Goal: Information Seeking & Learning: Learn about a topic

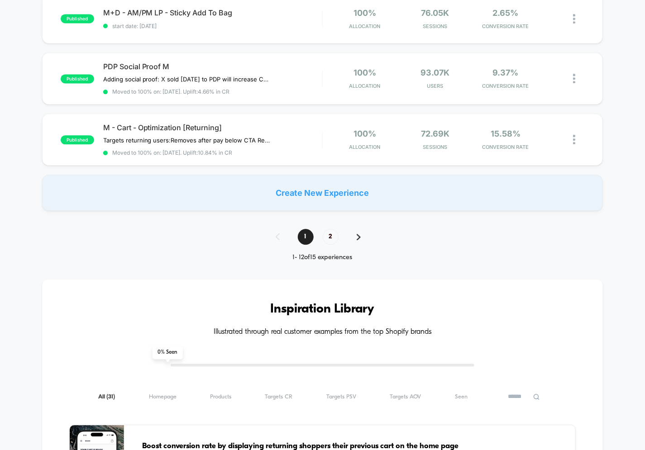
scroll to position [605, 0]
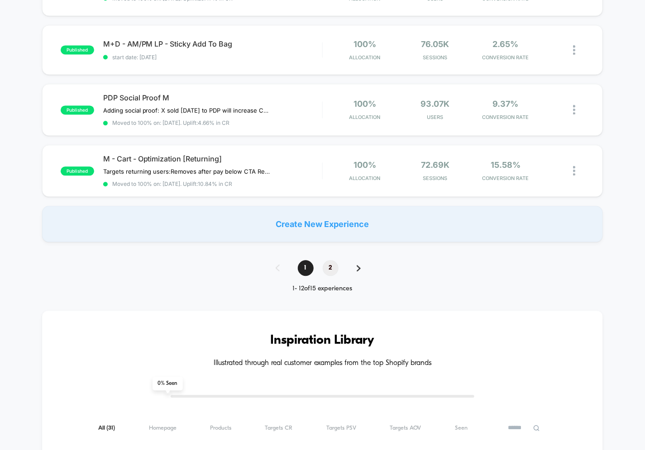
click at [332, 264] on span "2" at bounding box center [331, 268] width 16 height 16
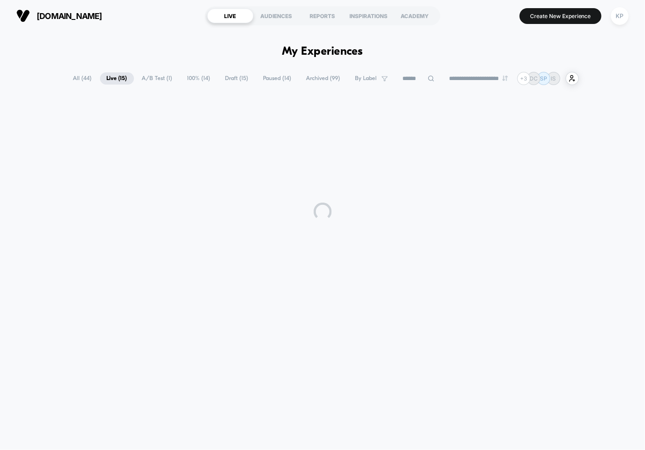
scroll to position [0, 0]
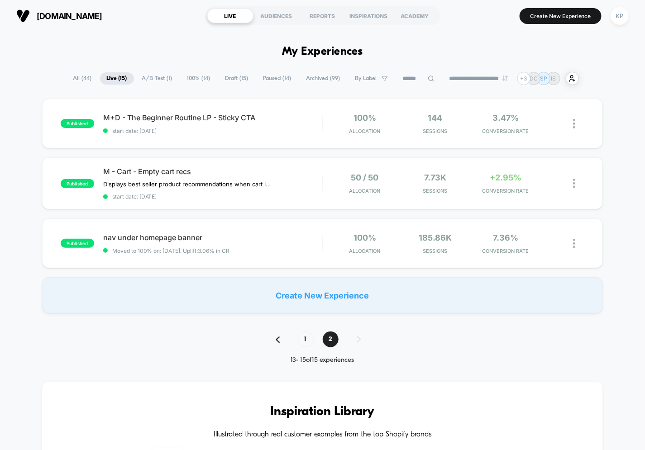
click at [274, 76] on span "Paused ( 14 )" at bounding box center [277, 78] width 42 height 12
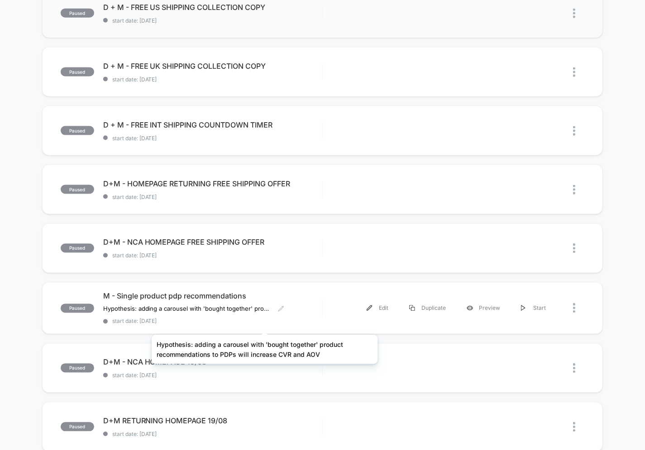
scroll to position [346, 0]
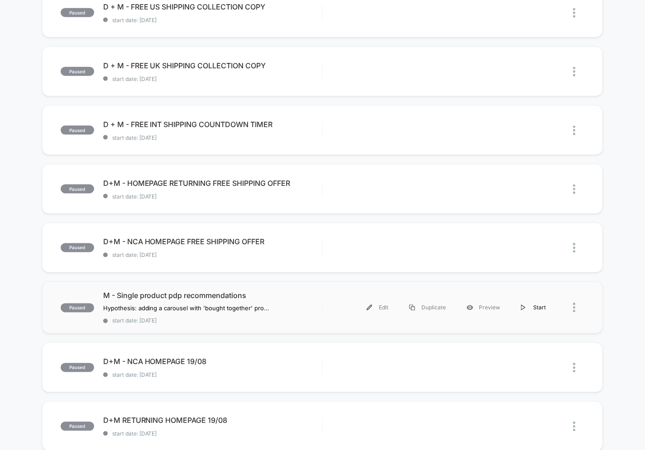
click at [524, 306] on img at bounding box center [523, 308] width 5 height 6
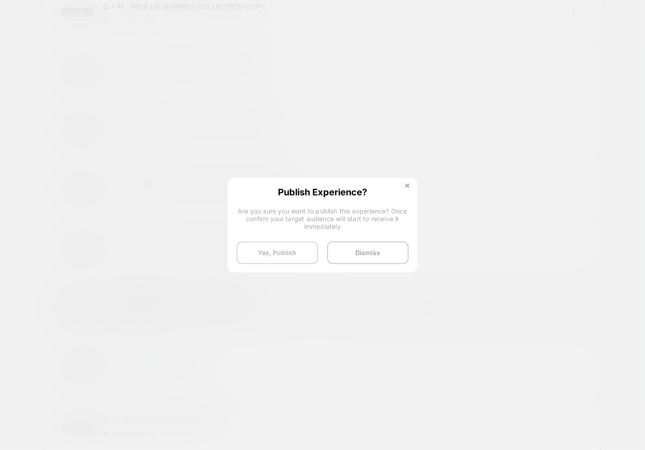
click at [280, 251] on button "Yes, Publish" at bounding box center [277, 253] width 81 height 23
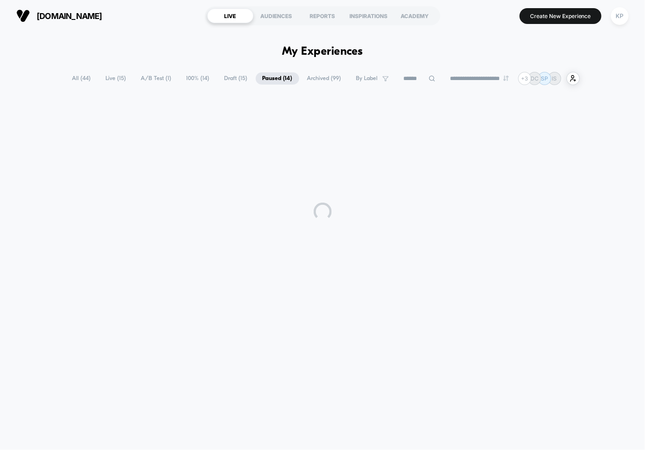
scroll to position [0, 0]
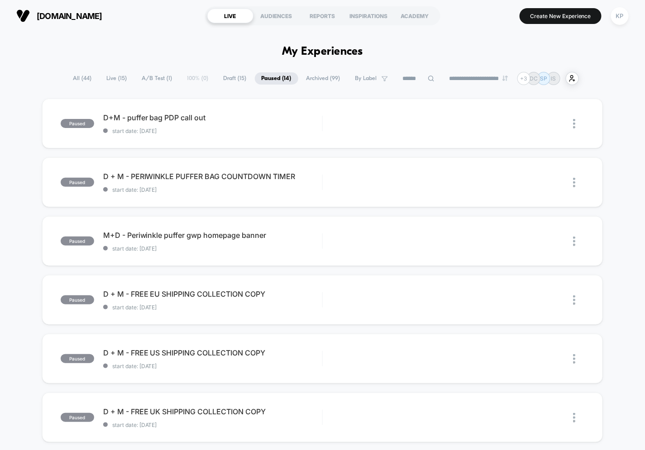
click at [86, 79] on span "All ( 44 )" at bounding box center [82, 78] width 32 height 12
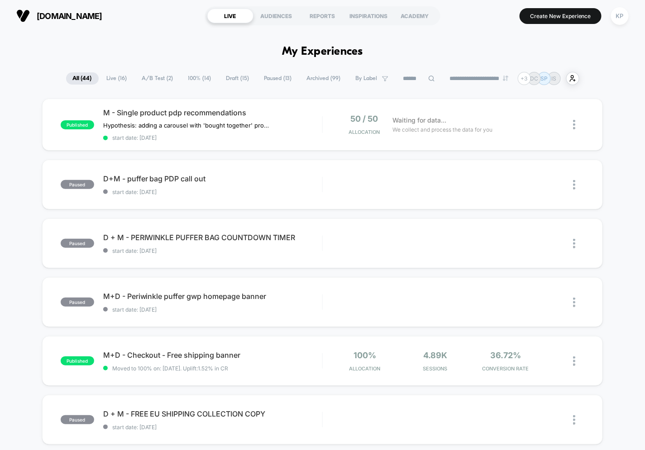
click at [109, 79] on span "Live ( 16 )" at bounding box center [117, 78] width 34 height 12
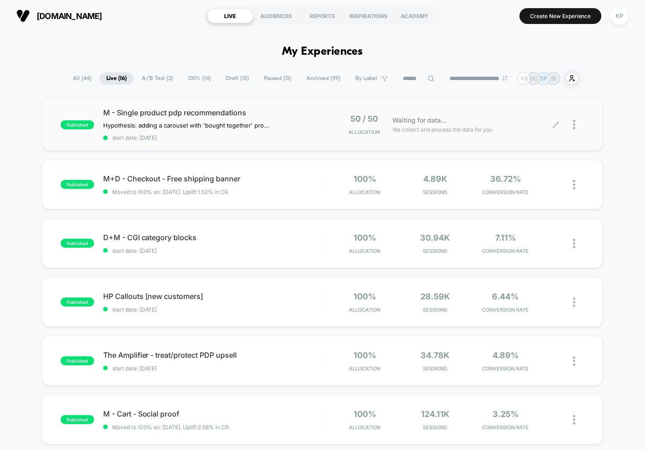
click at [572, 123] on div at bounding box center [570, 124] width 28 height 21
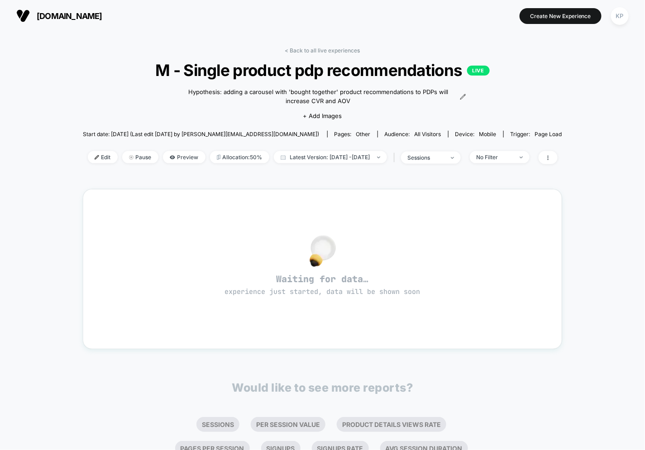
click at [310, 46] on div "< Back to all live experiences M - Single product pdp recommendations LIVE Hypo…" at bounding box center [322, 275] width 479 height 468
click at [309, 50] on link "< Back to all live experiences" at bounding box center [322, 50] width 75 height 7
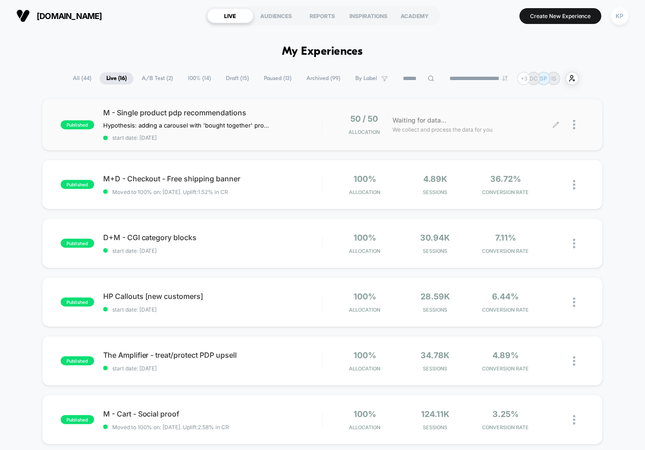
click at [577, 125] on div at bounding box center [578, 124] width 11 height 21
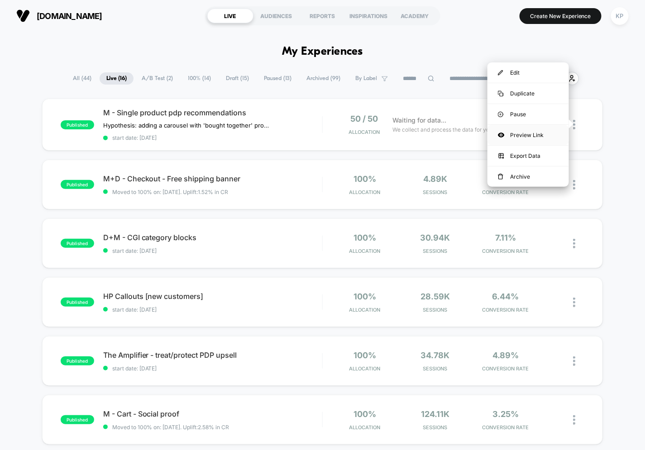
click at [518, 134] on div "Preview Link" at bounding box center [527, 135] width 81 height 20
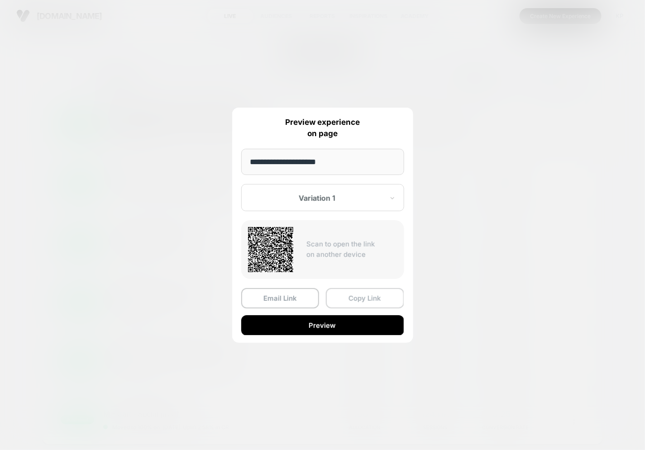
click at [349, 296] on button "Copy Link" at bounding box center [365, 298] width 78 height 20
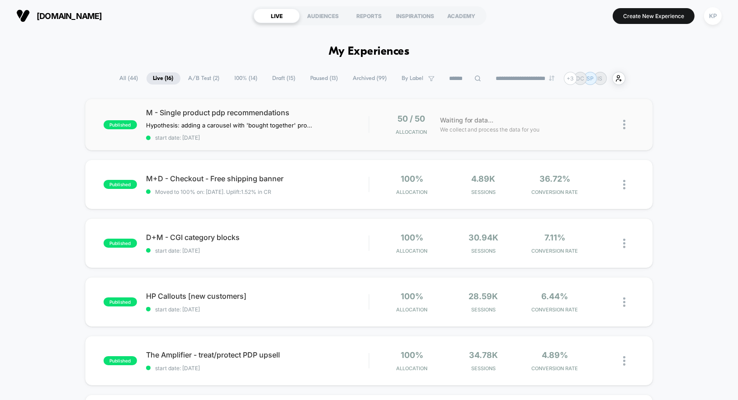
click at [271, 81] on span "Draft ( 15 )" at bounding box center [284, 78] width 37 height 12
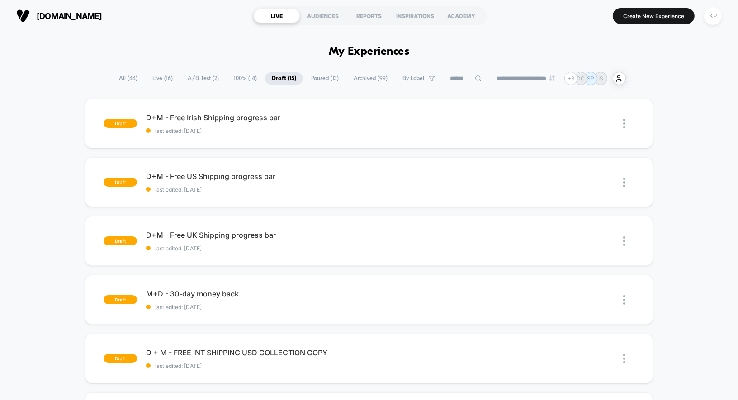
click at [194, 79] on span "A/B Test ( 2 )" at bounding box center [203, 78] width 45 height 12
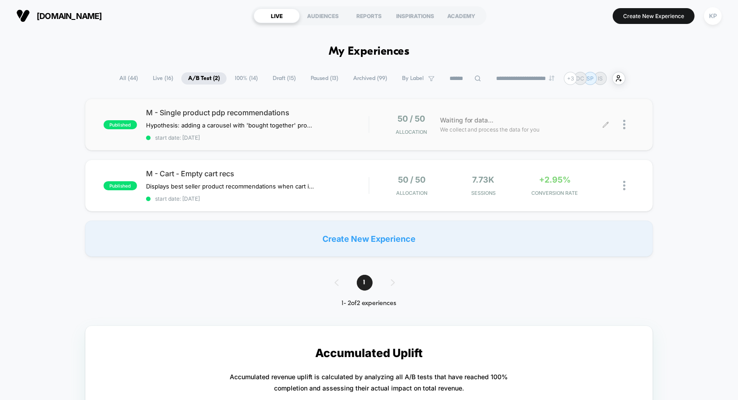
click at [628, 124] on div at bounding box center [628, 124] width 11 height 21
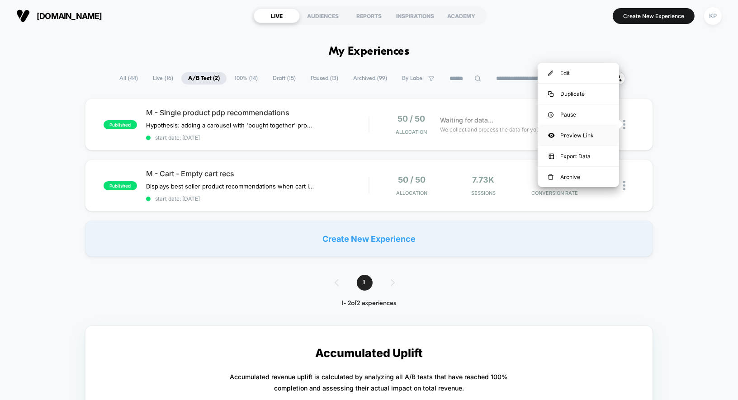
click at [576, 135] on div "Preview Link" at bounding box center [578, 135] width 81 height 20
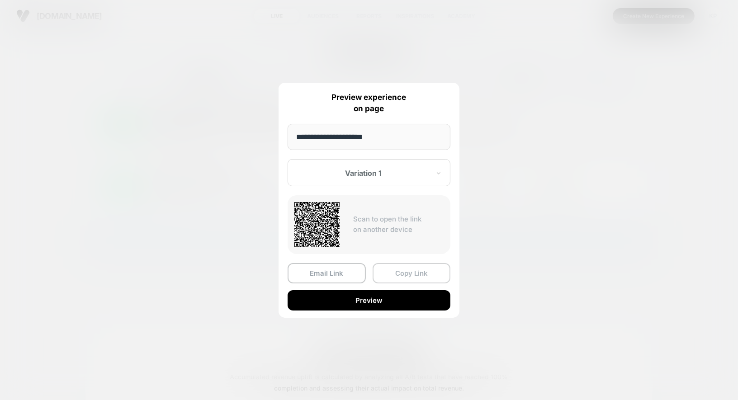
click at [403, 273] on button "Copy Link" at bounding box center [412, 273] width 78 height 20
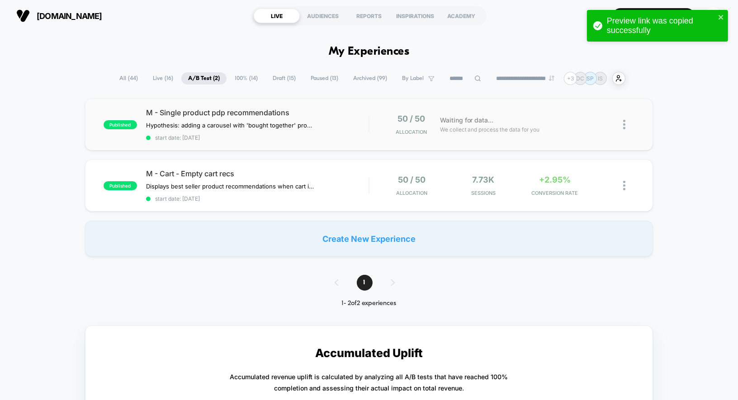
click at [159, 77] on span "Live ( 16 )" at bounding box center [163, 78] width 34 height 12
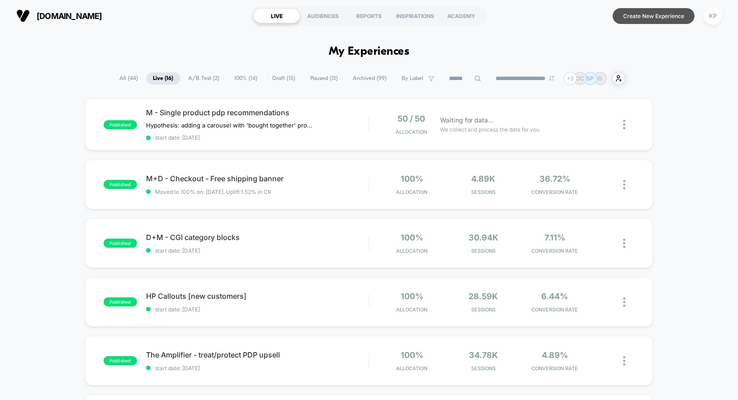
click at [638, 15] on button "Create New Experience" at bounding box center [654, 16] width 82 height 16
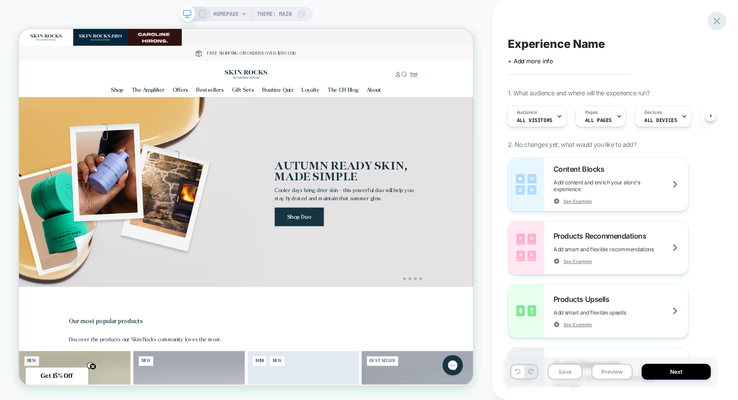
click at [644, 20] on icon at bounding box center [717, 21] width 7 height 7
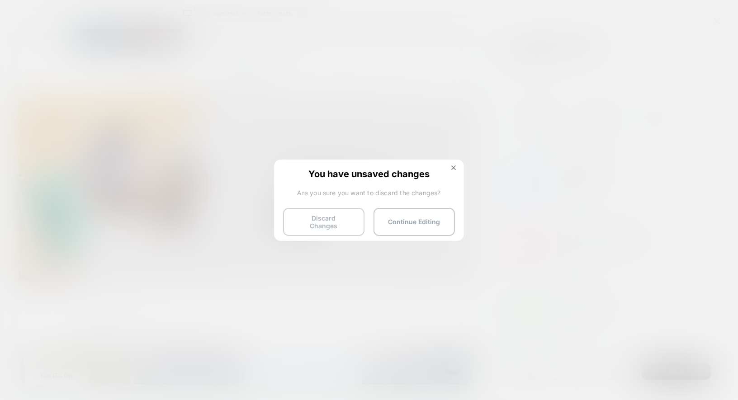
click at [326, 218] on button "Discard Changes" at bounding box center [323, 222] width 81 height 28
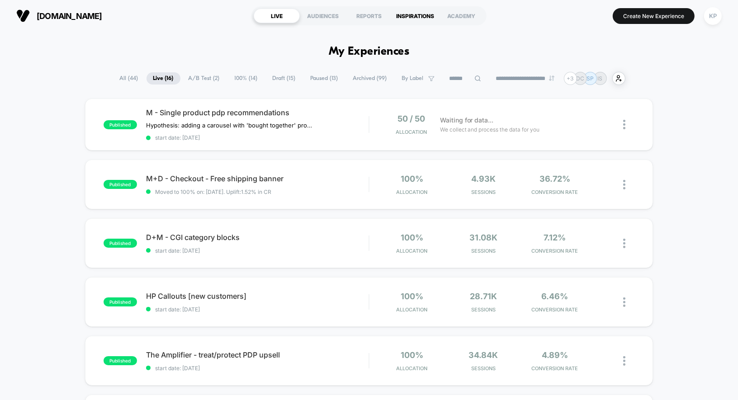
click at [422, 14] on div "INSPIRATIONS" at bounding box center [415, 16] width 46 height 14
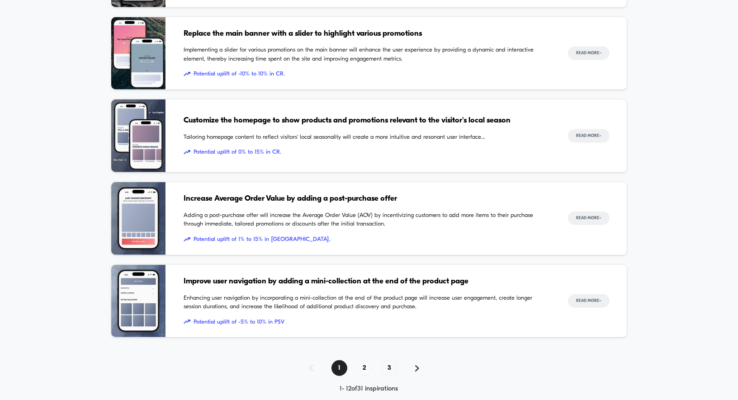
scroll to position [822, 0]
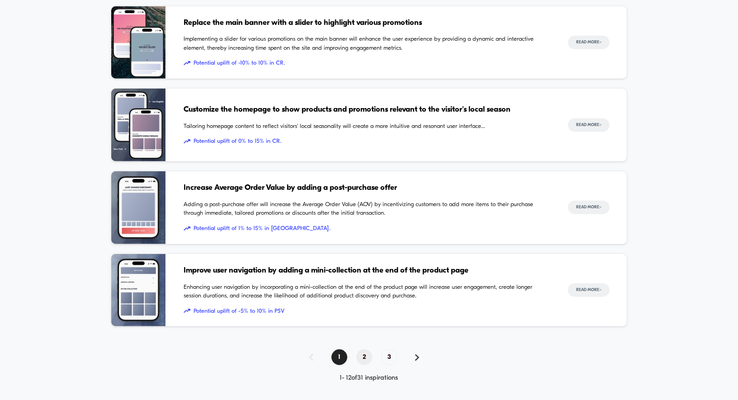
click at [372, 351] on span "2" at bounding box center [364, 358] width 16 height 16
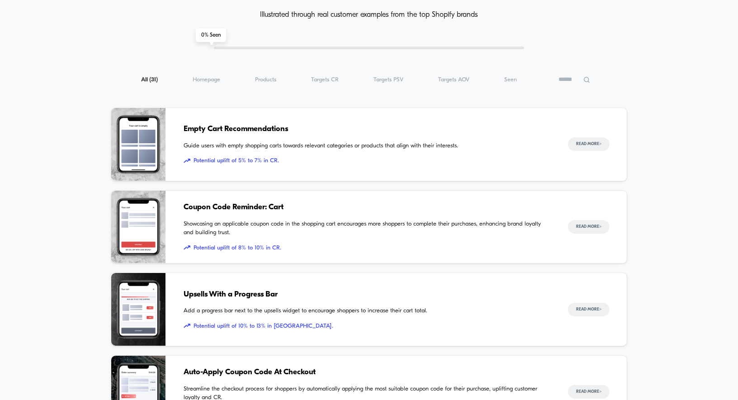
scroll to position [57, 0]
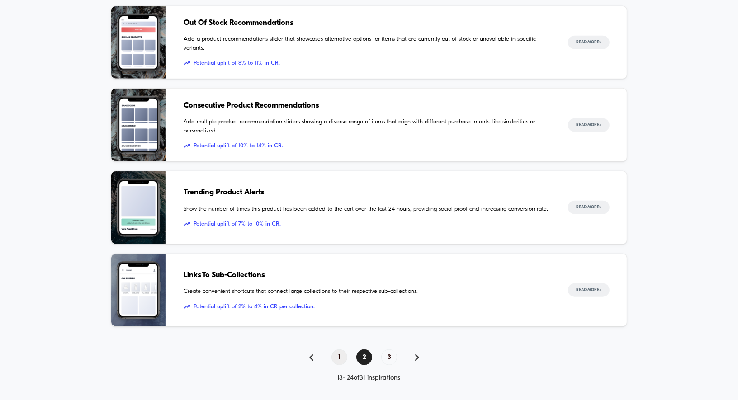
click at [345, 354] on span "1" at bounding box center [340, 358] width 16 height 16
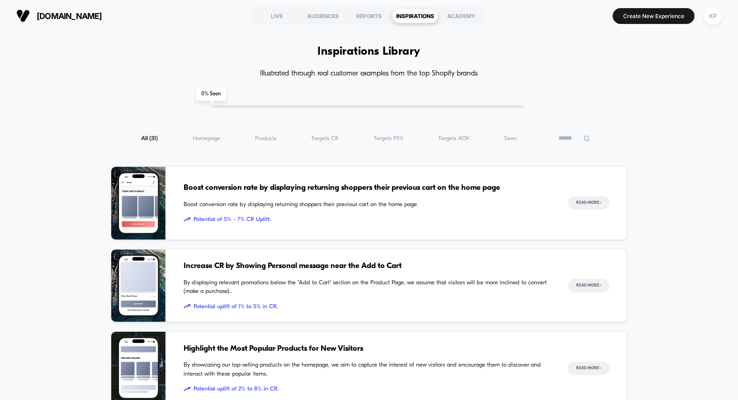
scroll to position [822, 0]
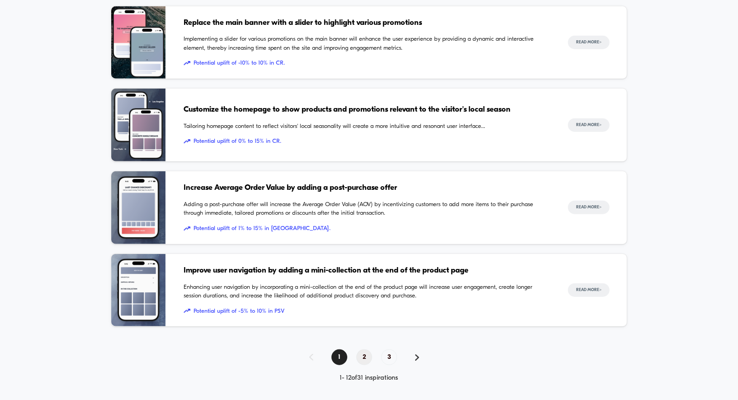
click at [365, 351] on span "2" at bounding box center [364, 358] width 16 height 16
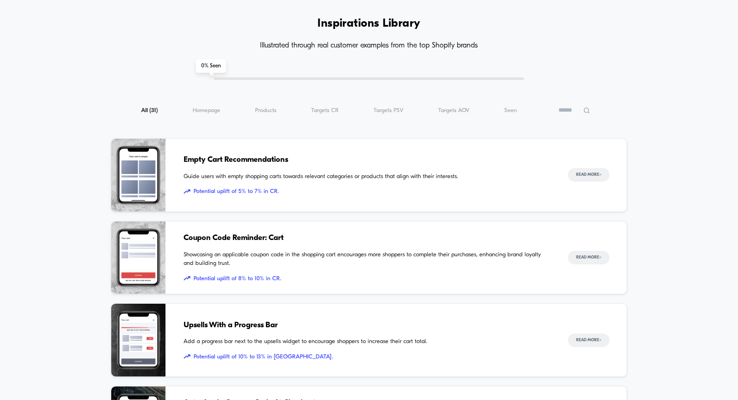
scroll to position [0, 0]
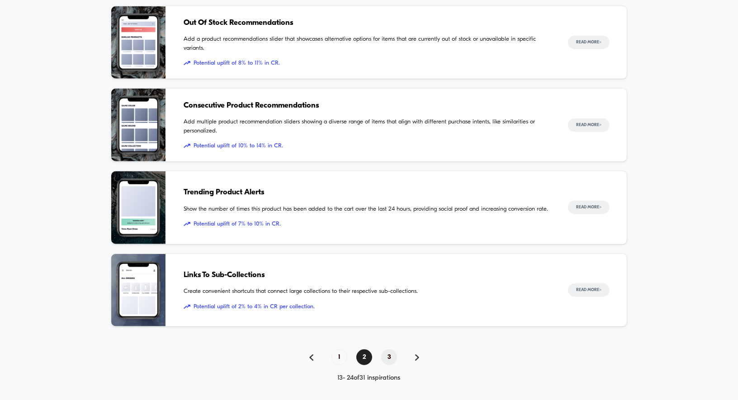
click at [388, 352] on span "3" at bounding box center [389, 358] width 16 height 16
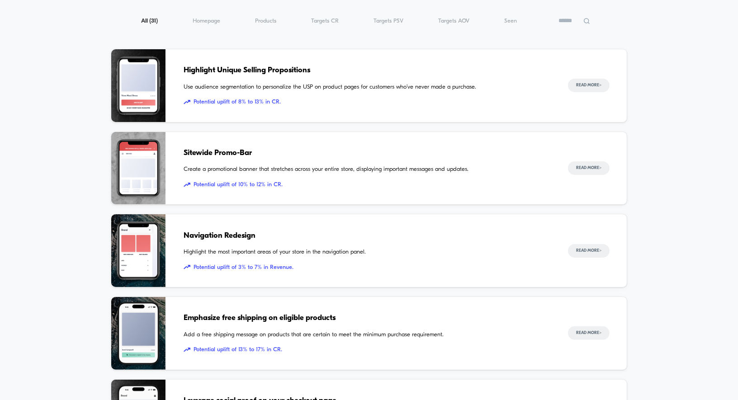
scroll to position [114, 0]
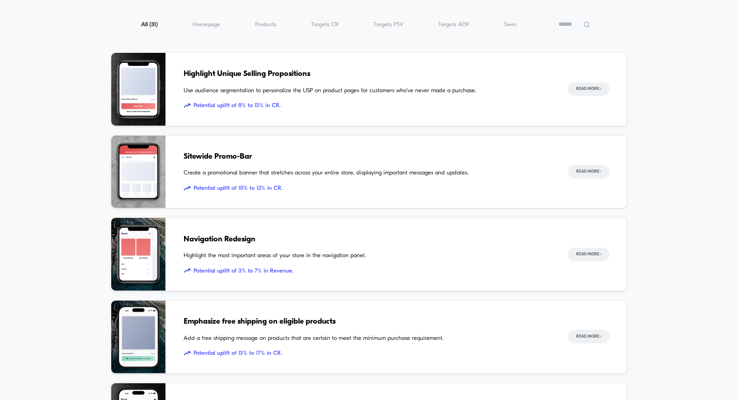
click at [286, 237] on span "Navigation Redesign" at bounding box center [367, 240] width 366 height 12
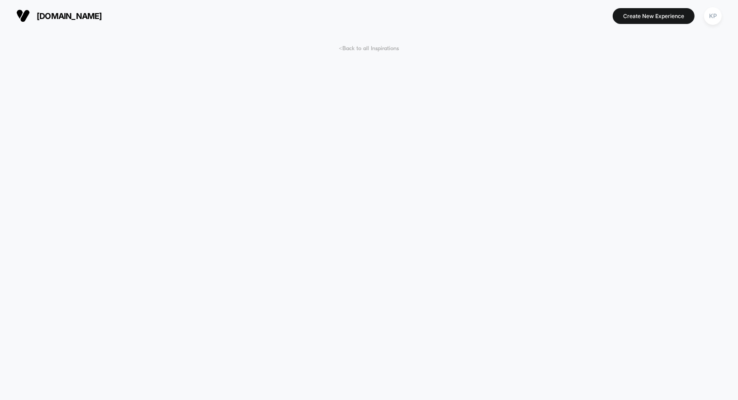
click at [366, 46] on span "< Back to all Inspirations" at bounding box center [369, 48] width 60 height 7
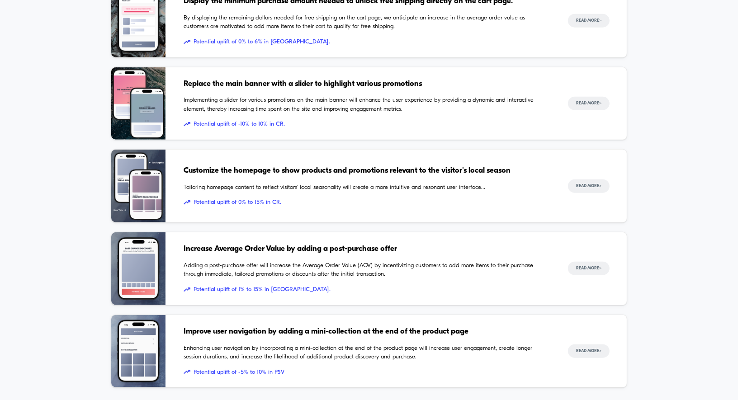
scroll to position [822, 0]
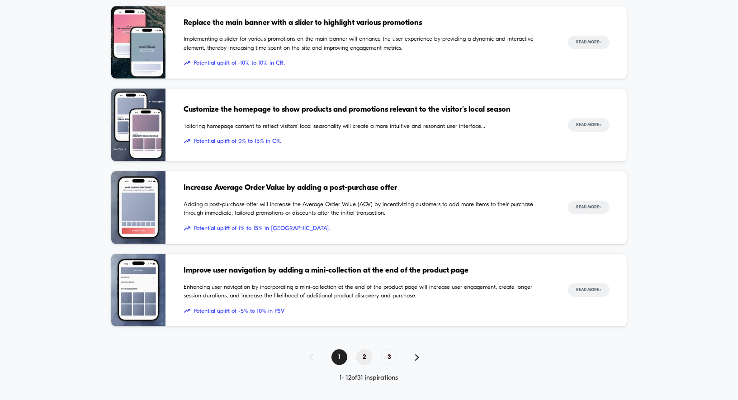
click at [365, 351] on span "2" at bounding box center [364, 358] width 16 height 16
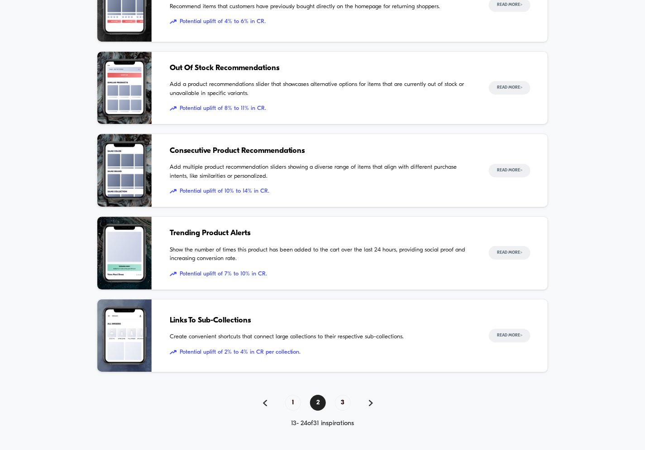
scroll to position [772, 0]
